Goal: Book appointment/travel/reservation

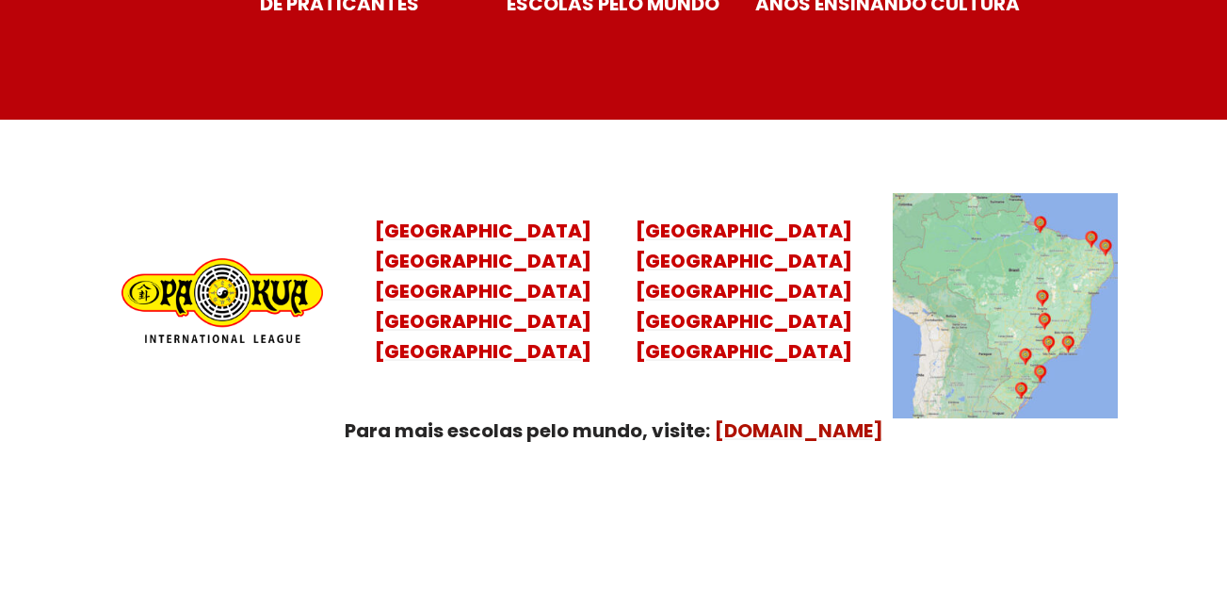
scroll to position [7562, 0]
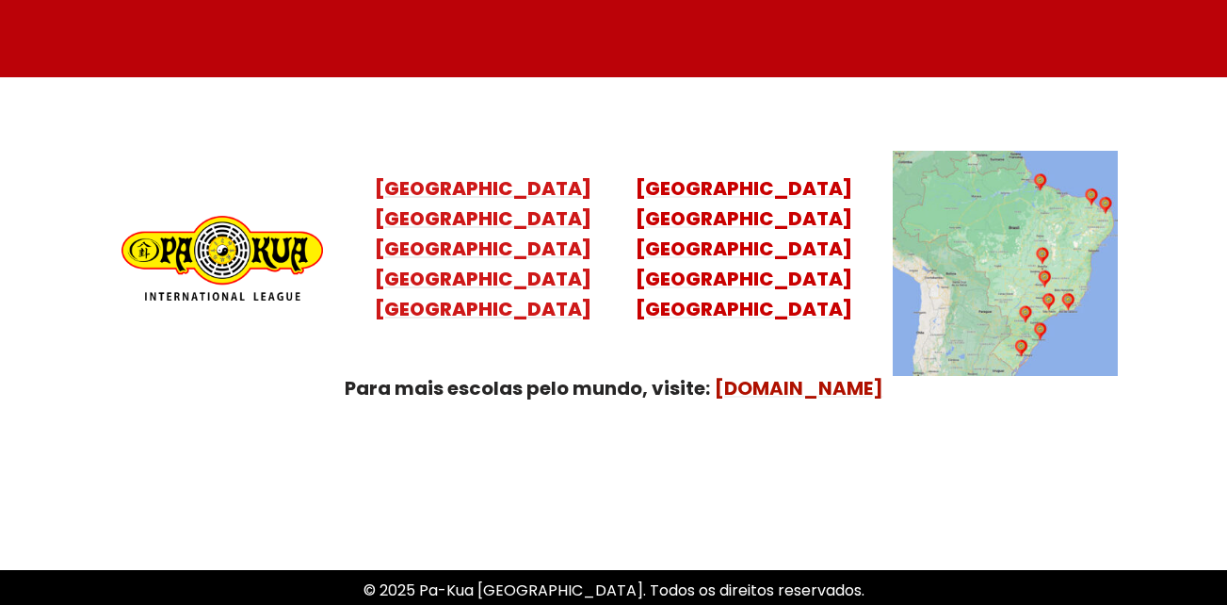
click at [483, 263] on mark "[GEOGRAPHIC_DATA] [GEOGRAPHIC_DATA] [GEOGRAPHIC_DATA] [GEOGRAPHIC_DATA]" at bounding box center [483, 263] width 217 height 117
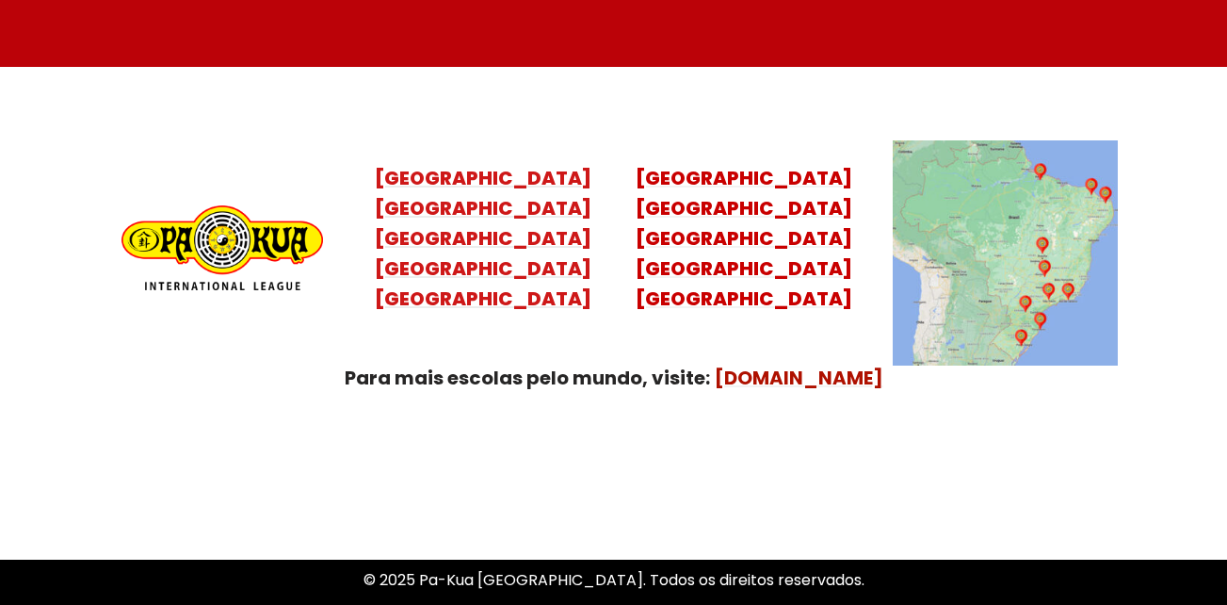
scroll to position [7558, 0]
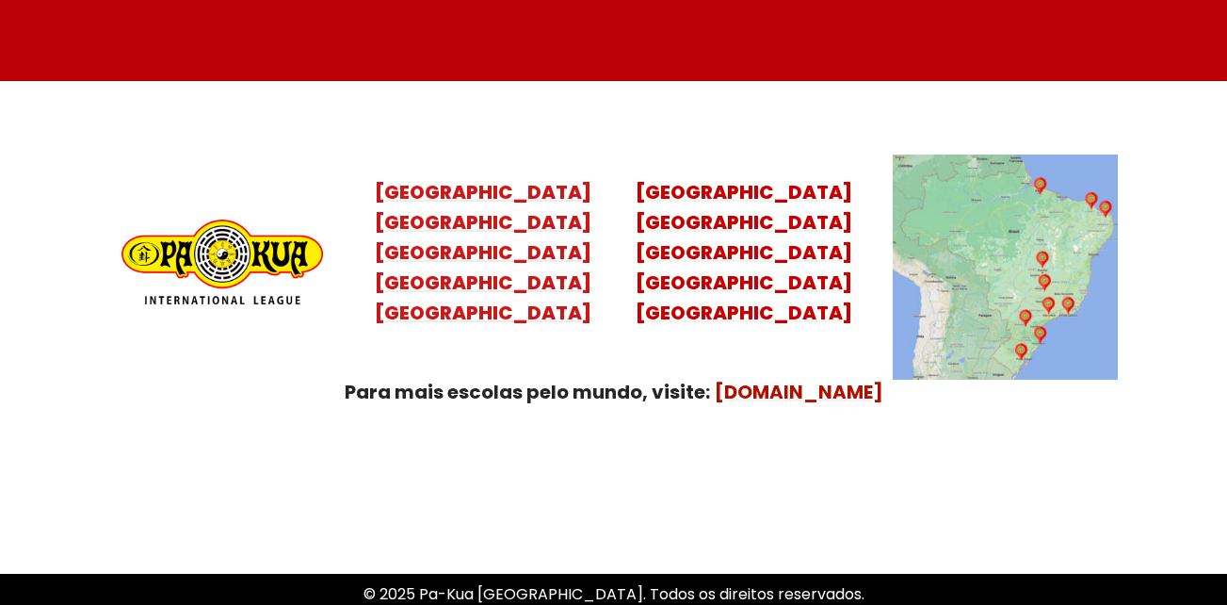
click at [494, 256] on mark "[GEOGRAPHIC_DATA] [GEOGRAPHIC_DATA] [GEOGRAPHIC_DATA] [GEOGRAPHIC_DATA]" at bounding box center [483, 267] width 217 height 117
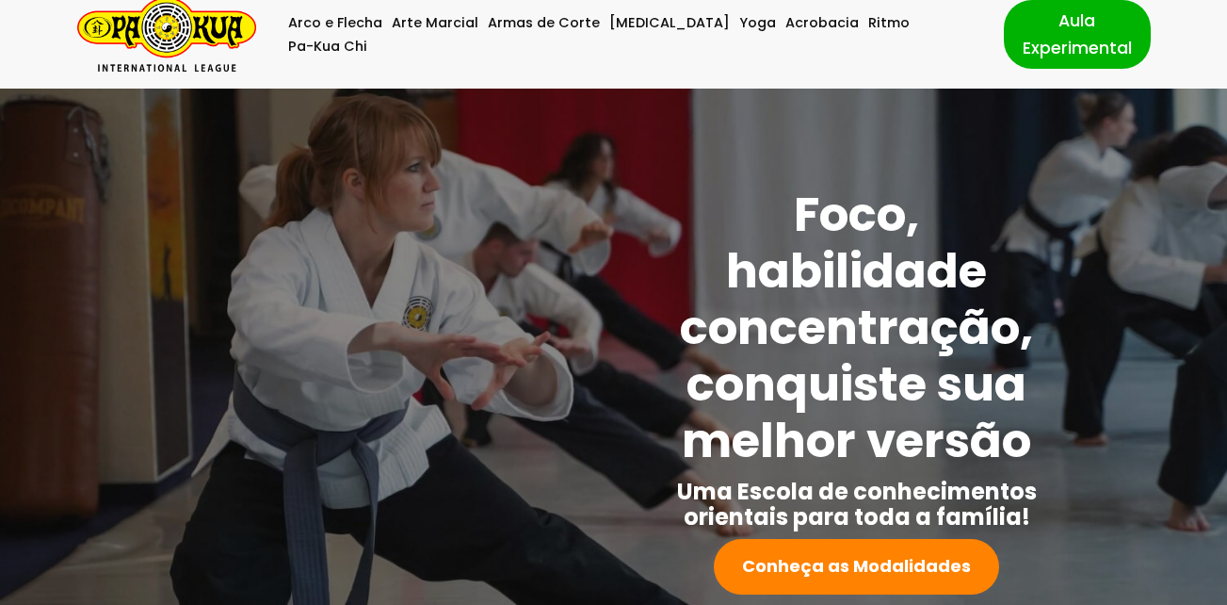
scroll to position [0, 0]
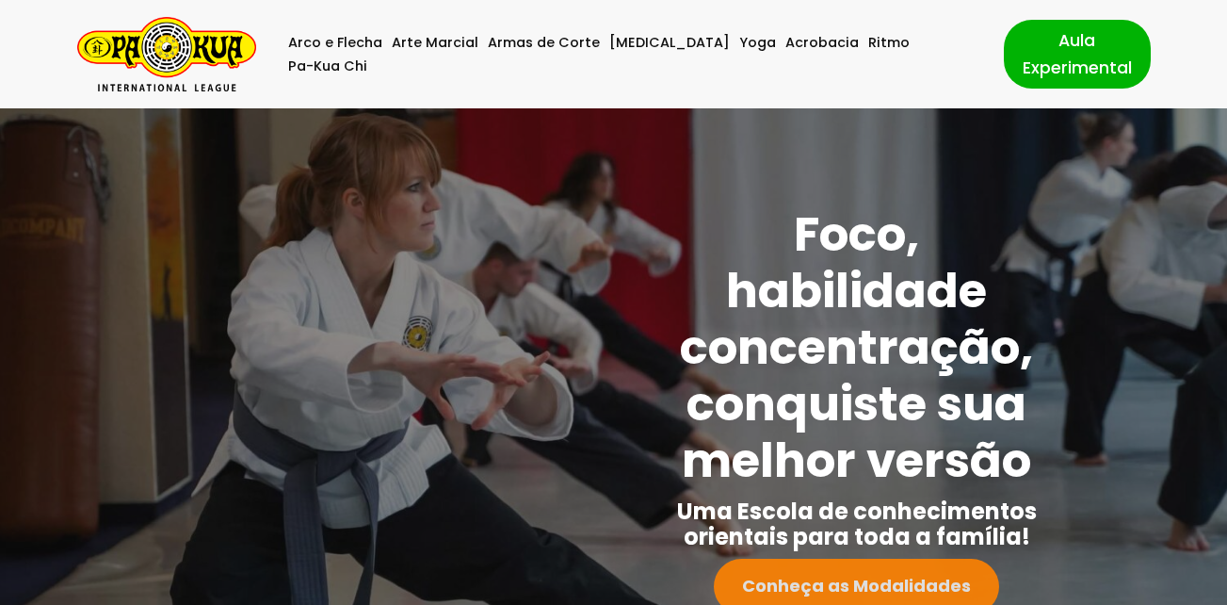
click at [787, 566] on link "Conheça as Modalidades" at bounding box center [856, 587] width 285 height 56
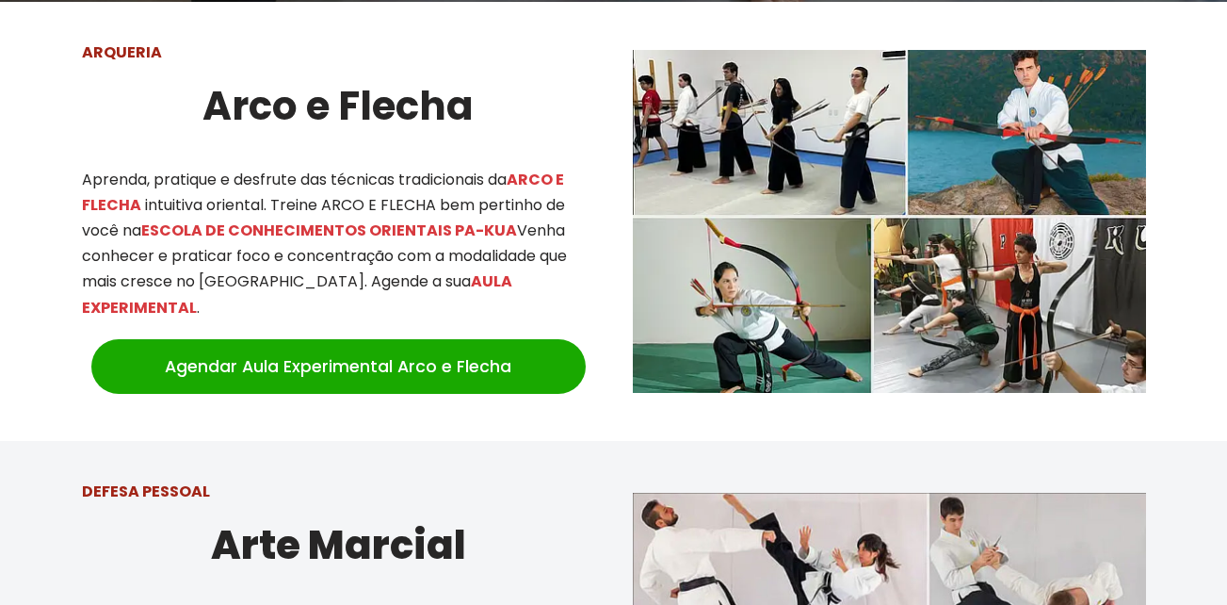
scroll to position [739, 0]
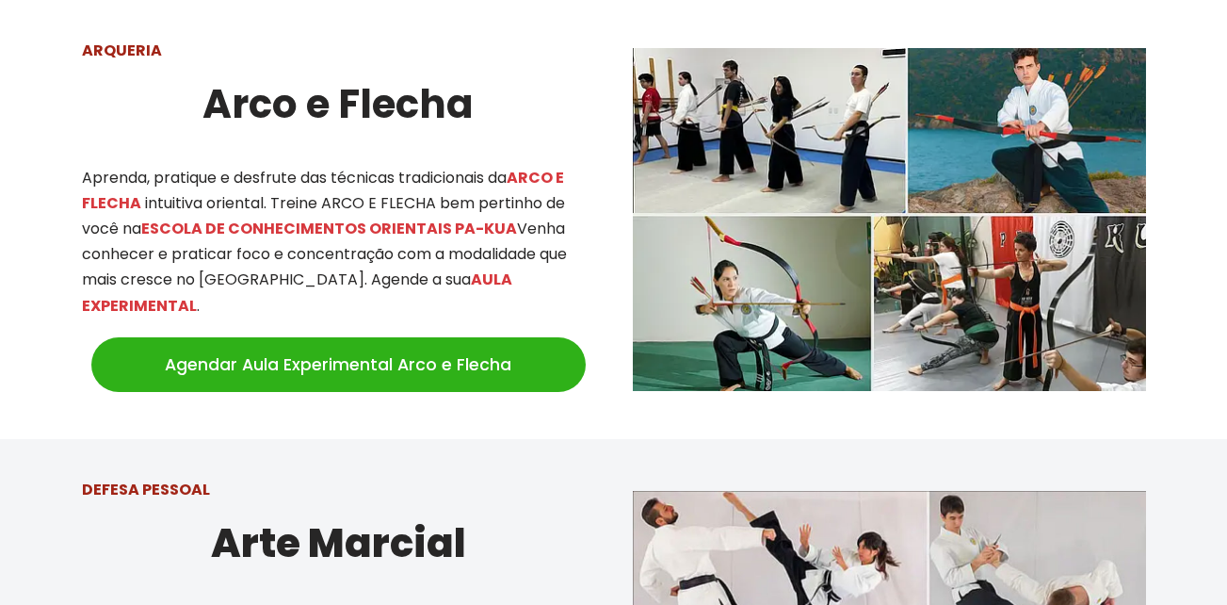
click at [355, 353] on link "Agendar Aula Experimental Arco e Flecha" at bounding box center [338, 364] width 495 height 55
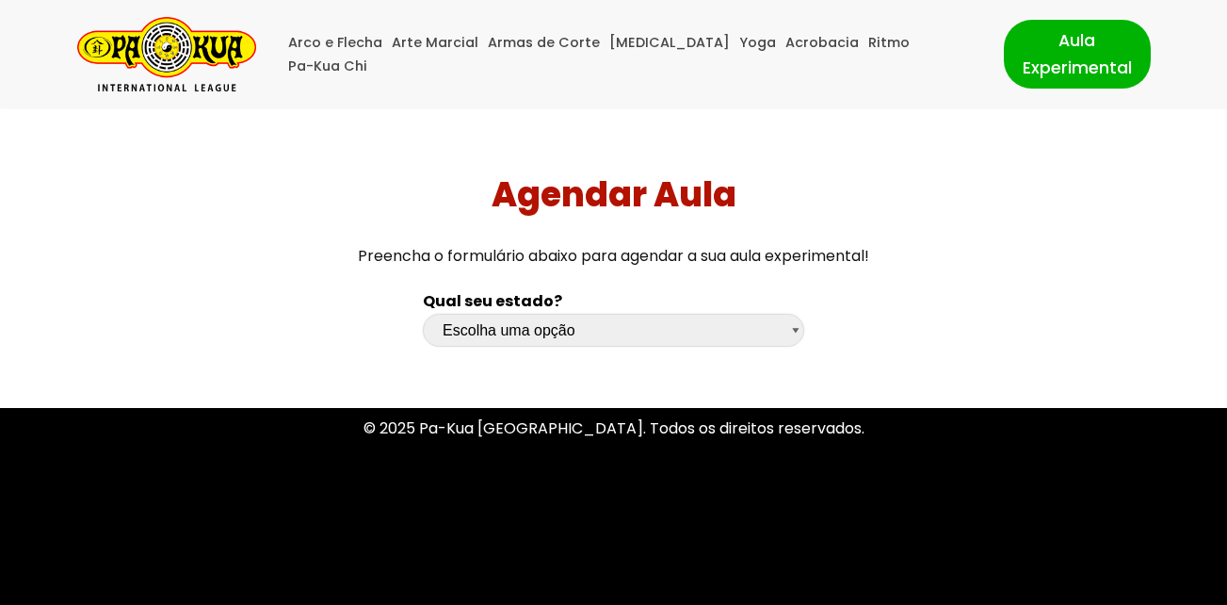
click at [793, 326] on select "Escolha uma opção Rio Grande do Sul Santa Catarina Paraná São Paulo Rio de Jane…" at bounding box center [614, 330] width 382 height 33
select select "sp"
click at [423, 314] on select "Escolha uma opção Rio Grande do Sul Santa Catarina Paraná São Paulo Rio de Jane…" at bounding box center [614, 330] width 382 height 33
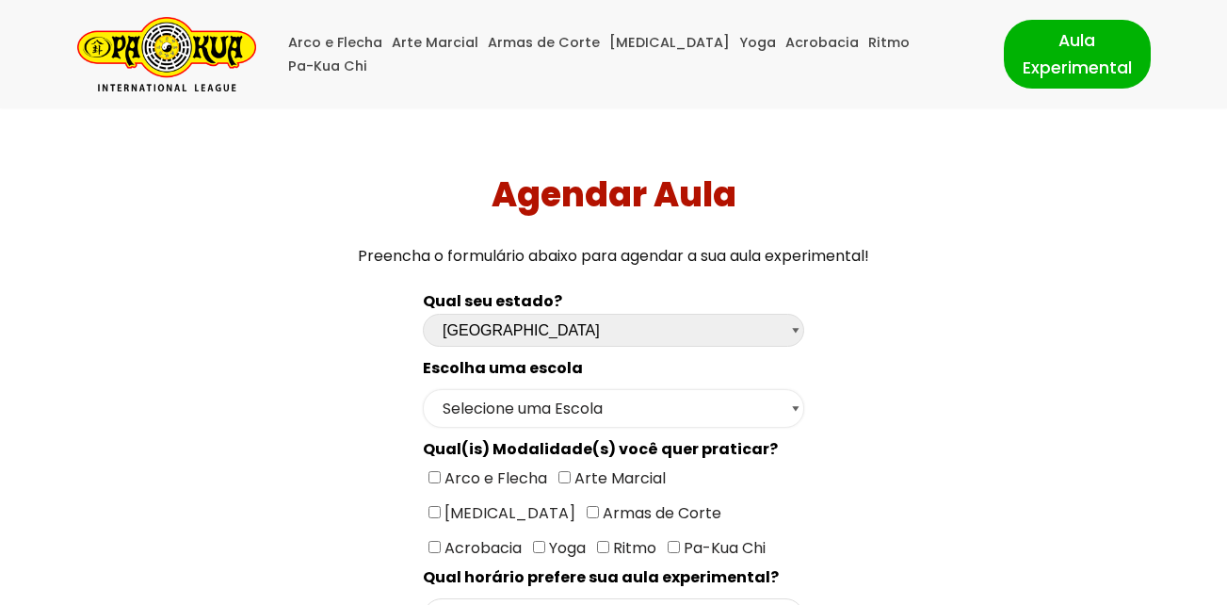
click at [790, 404] on select "Selecione uma Escola São Paulo - Escola Santa Cruz São Paulo - Escola Ana Rosa …" at bounding box center [614, 408] width 382 height 39
